Goal: Obtain resource: Obtain resource

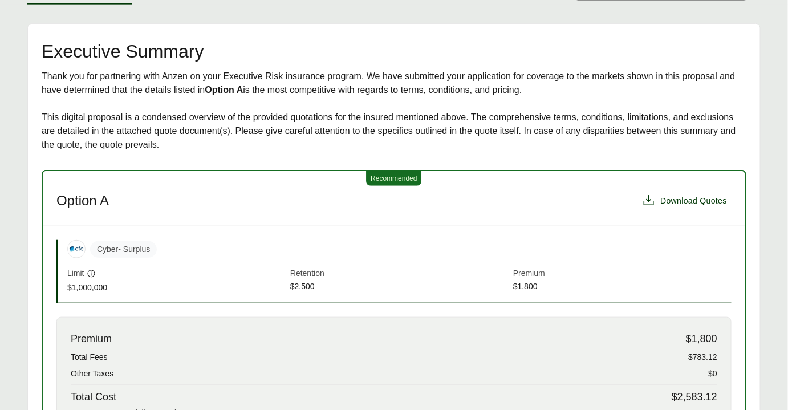
scroll to position [259, 0]
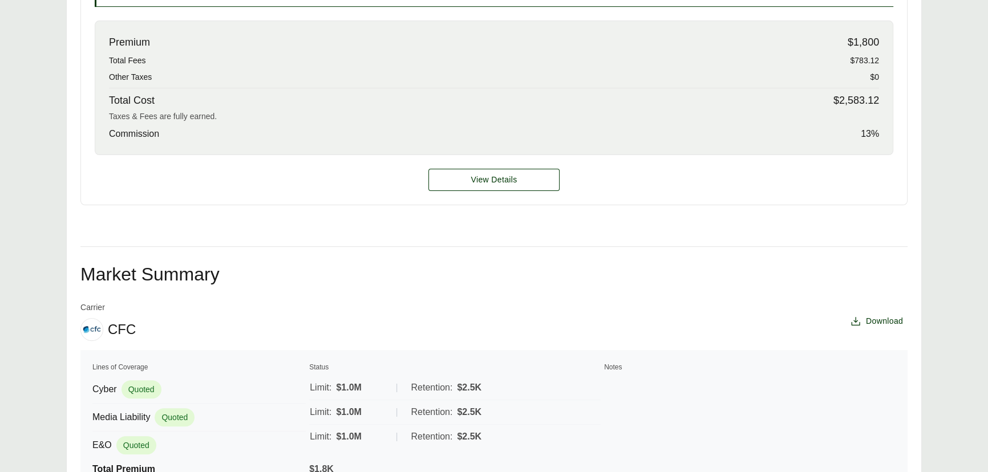
scroll to position [529, 0]
